Goal: Transaction & Acquisition: Purchase product/service

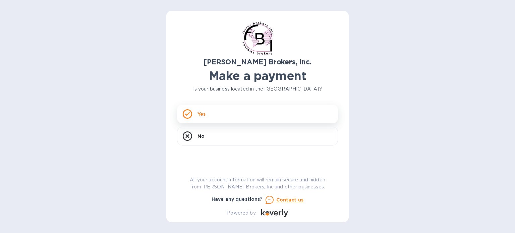
click at [225, 112] on div "Yes" at bounding box center [257, 114] width 161 height 19
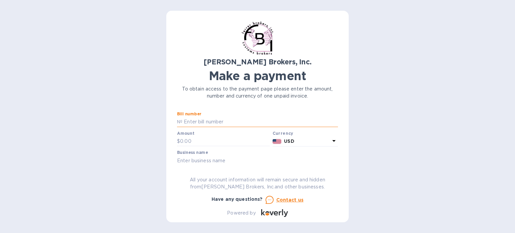
click at [231, 121] on input "text" at bounding box center [260, 122] width 156 height 10
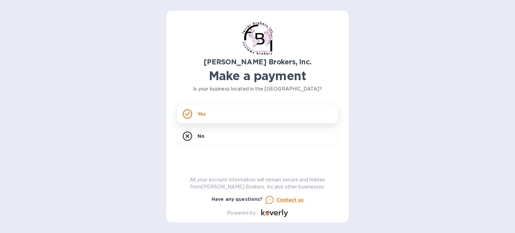
click at [199, 114] on p "Yes" at bounding box center [202, 114] width 8 height 7
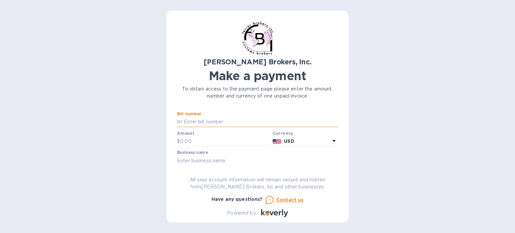
click at [198, 122] on input "text" at bounding box center [260, 122] width 156 height 10
click at [210, 120] on input "text" at bounding box center [260, 122] width 156 height 10
paste input "FA61/FA62"
type input "FA61/FA62"
click at [194, 140] on input "text" at bounding box center [225, 141] width 90 height 10
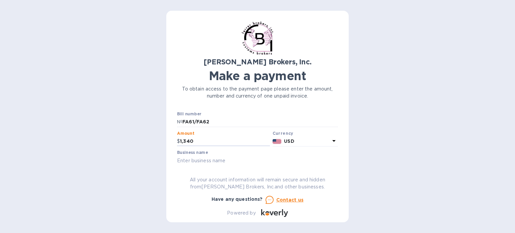
type input "1,340"
click at [238, 162] on input "text" at bounding box center [257, 161] width 161 height 10
click at [213, 163] on div "[PERSON_NAME] Brokers, Inc. Make a payment To obtain access to the payment page…" at bounding box center [257, 119] width 161 height 196
click at [213, 162] on input "Smart Choice degreaser" at bounding box center [257, 161] width 161 height 10
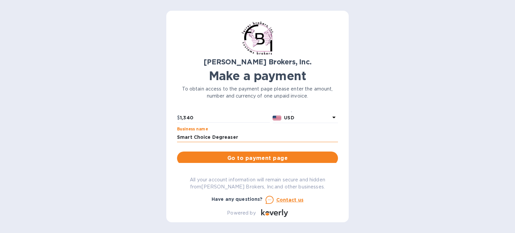
scroll to position [34, 0]
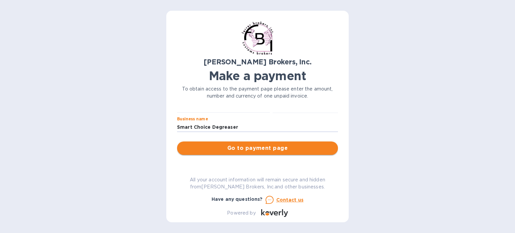
type input "Smart Choice Degreaser"
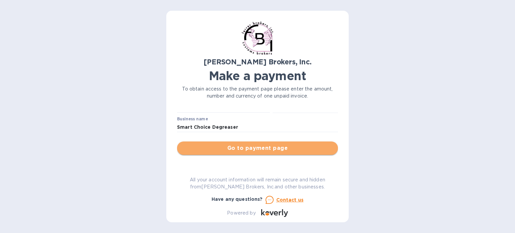
click at [267, 150] on span "Go to payment page" at bounding box center [257, 148] width 150 height 8
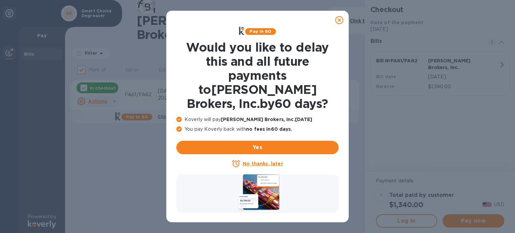
click at [270, 161] on u "No thanks, later" at bounding box center [263, 163] width 40 height 5
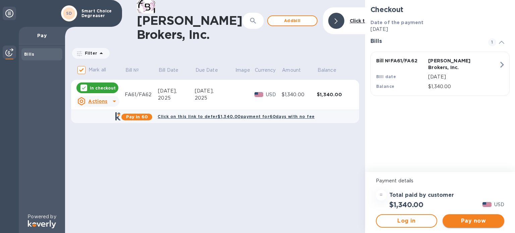
click at [476, 221] on span "Pay now" at bounding box center [473, 221] width 51 height 8
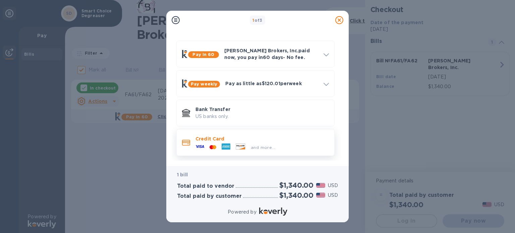
scroll to position [18, 0]
click at [230, 141] on p "Credit Card" at bounding box center [262, 138] width 133 height 7
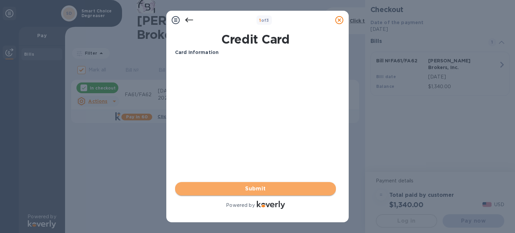
click at [244, 189] on span "Submit" at bounding box center [255, 189] width 150 height 8
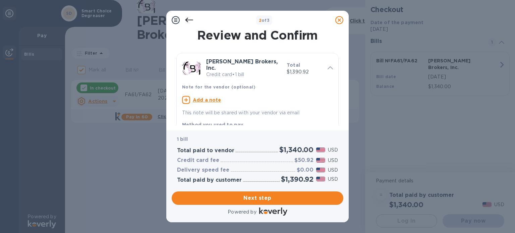
scroll to position [34, 0]
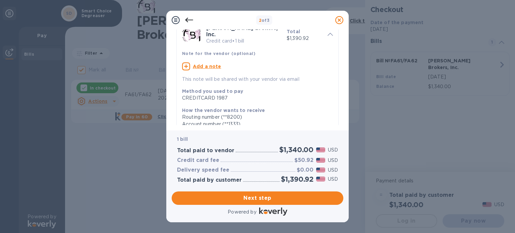
click at [207, 64] on u "Add a note" at bounding box center [207, 66] width 29 height 5
click at [207, 64] on textarea at bounding box center [252, 67] width 140 height 6
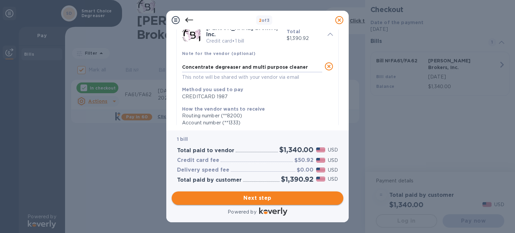
type textarea "Concentrate degreaser and multi purpose cleaner"
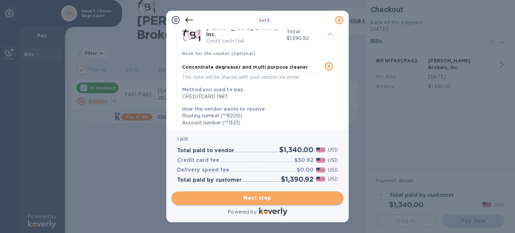
click at [246, 197] on span "Next step" at bounding box center [257, 198] width 161 height 8
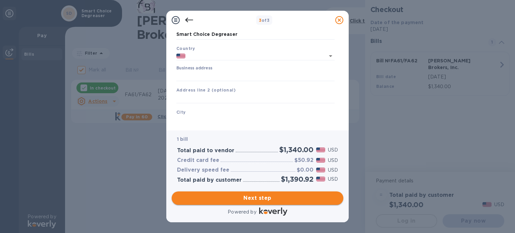
type input "[GEOGRAPHIC_DATA]"
click at [186, 75] on input "Business address" at bounding box center [255, 76] width 158 height 10
type input "[STREET_ADDRESS]"
type input "Fontana"
type input "CA"
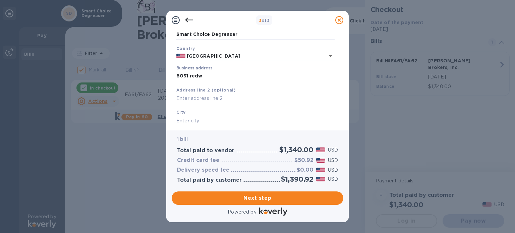
type input "92336"
click at [240, 200] on span "Next step" at bounding box center [257, 198] width 161 height 8
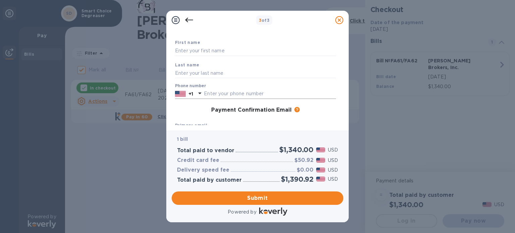
click at [224, 92] on input "text" at bounding box center [270, 94] width 132 height 10
type input "9096820848"
click at [195, 52] on input "text" at bounding box center [255, 51] width 161 height 10
type input "Mahesh"
click at [189, 74] on input "text" at bounding box center [255, 73] width 161 height 10
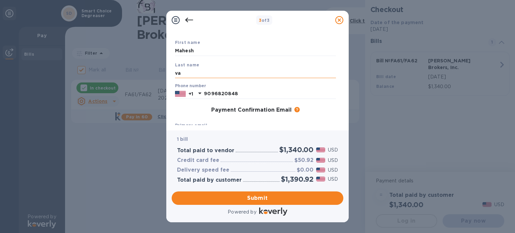
type input "v"
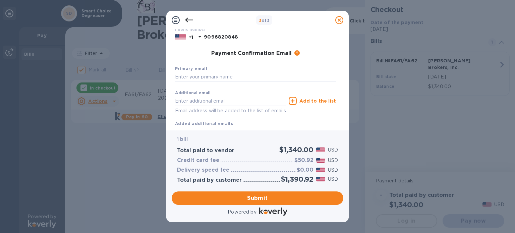
scroll to position [101, 0]
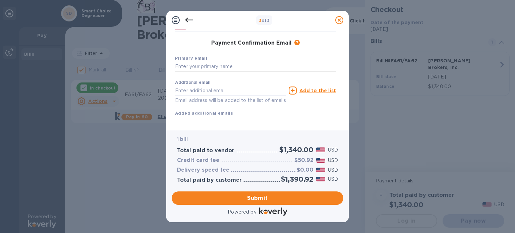
type input "[PERSON_NAME]"
click at [201, 68] on input "text" at bounding box center [255, 67] width 161 height 10
type input "[EMAIL_ADDRESS][DOMAIN_NAME]"
click at [254, 201] on span "Submit" at bounding box center [257, 198] width 161 height 8
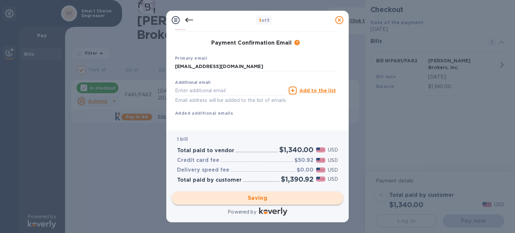
checkbox input "false"
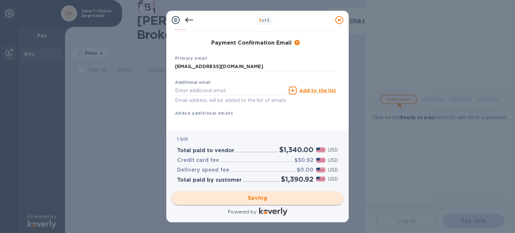
scroll to position [0, 0]
